Goal: Transaction & Acquisition: Purchase product/service

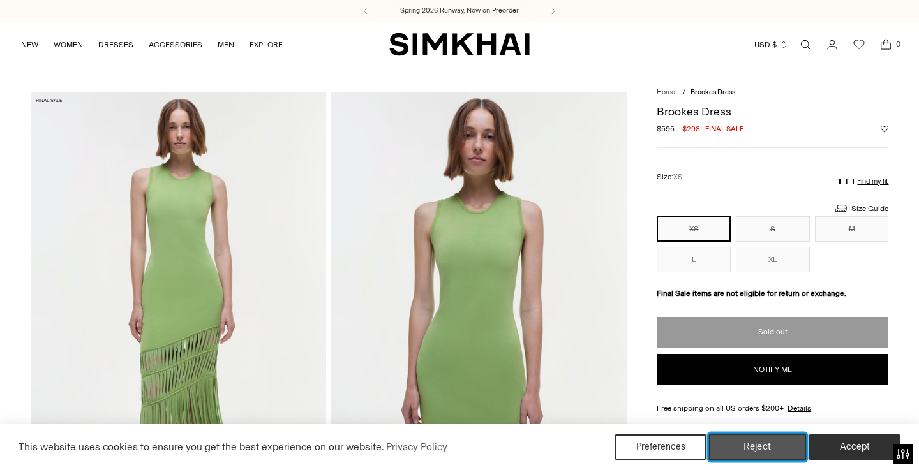
click at [782, 444] on button "Reject" at bounding box center [758, 447] width 98 height 27
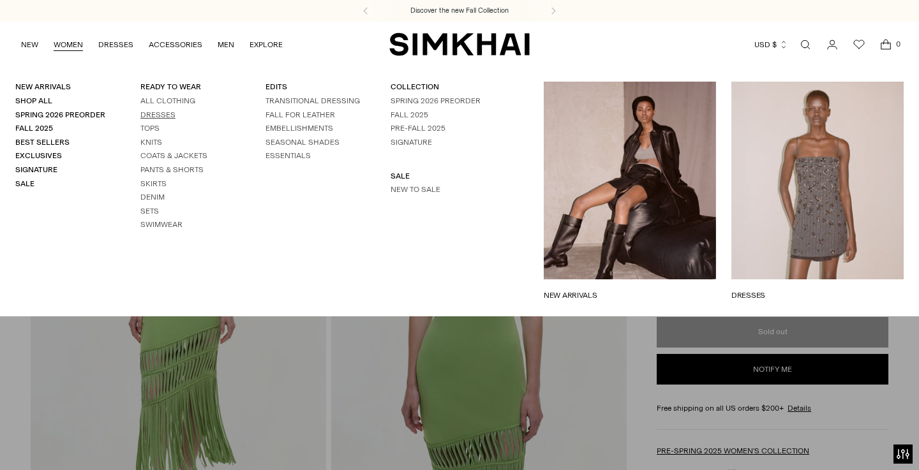
click at [161, 112] on link "Dresses" at bounding box center [157, 114] width 35 height 9
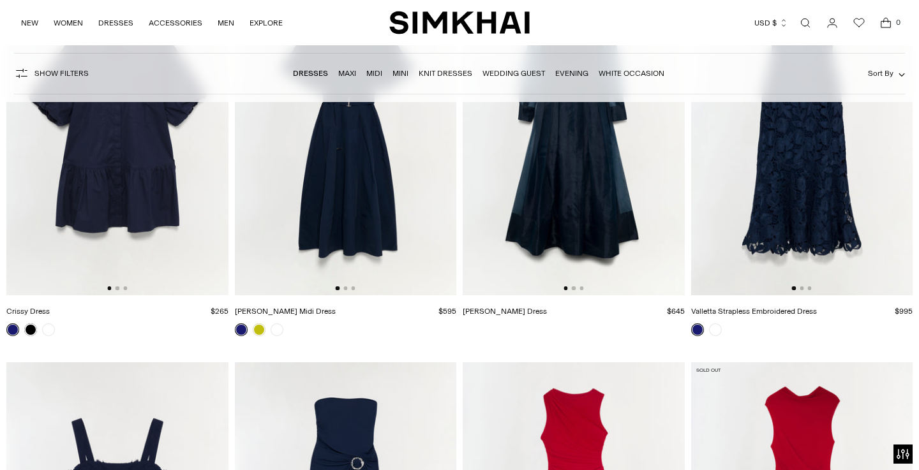
scroll to position [8214, 0]
